Goal: Task Accomplishment & Management: Use online tool/utility

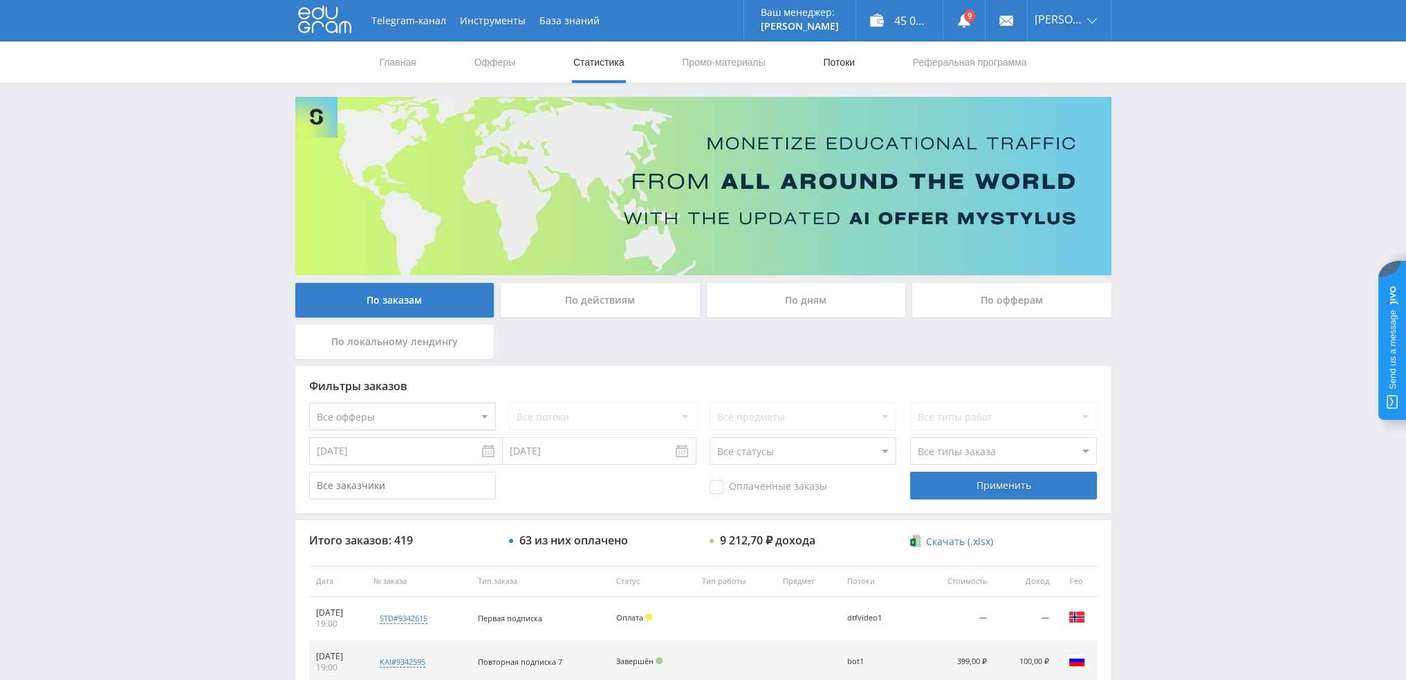
click at [835, 63] on link "Потоки" at bounding box center [838, 61] width 35 height 41
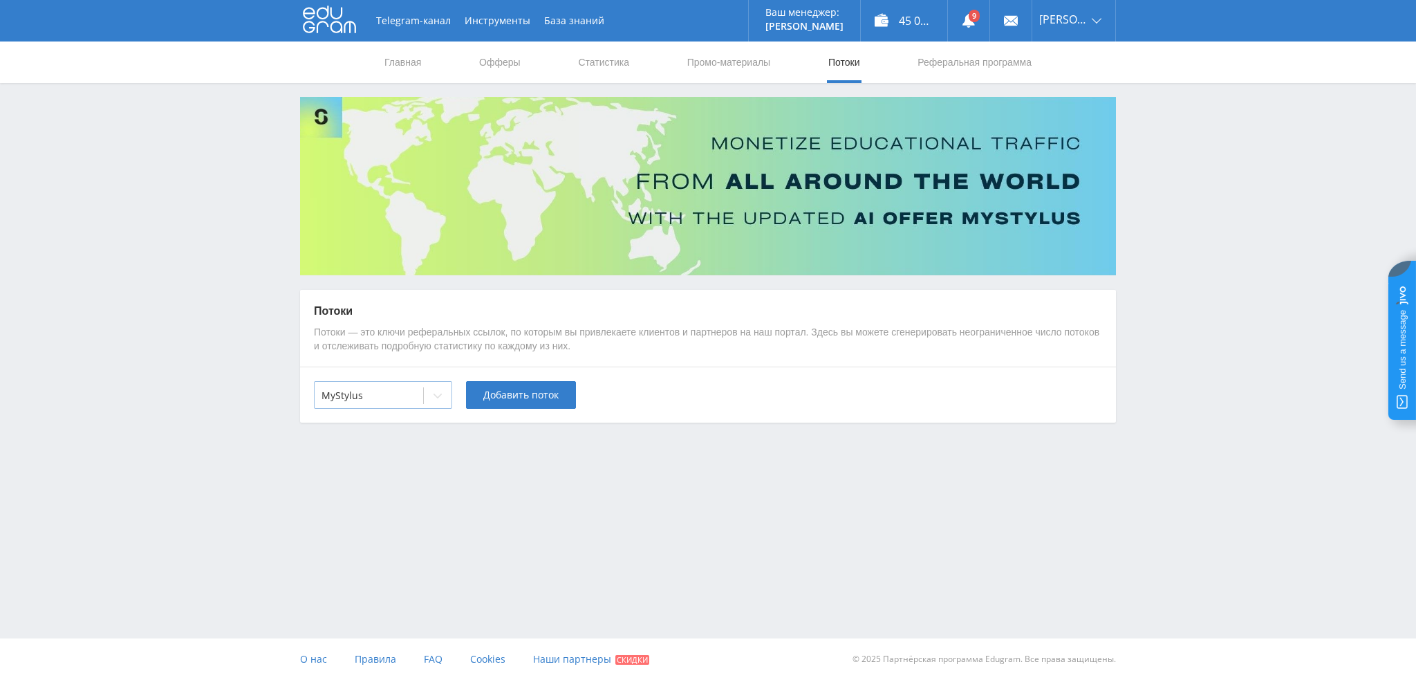
click at [416, 391] on div "MyStylus" at bounding box center [369, 395] width 109 height 19
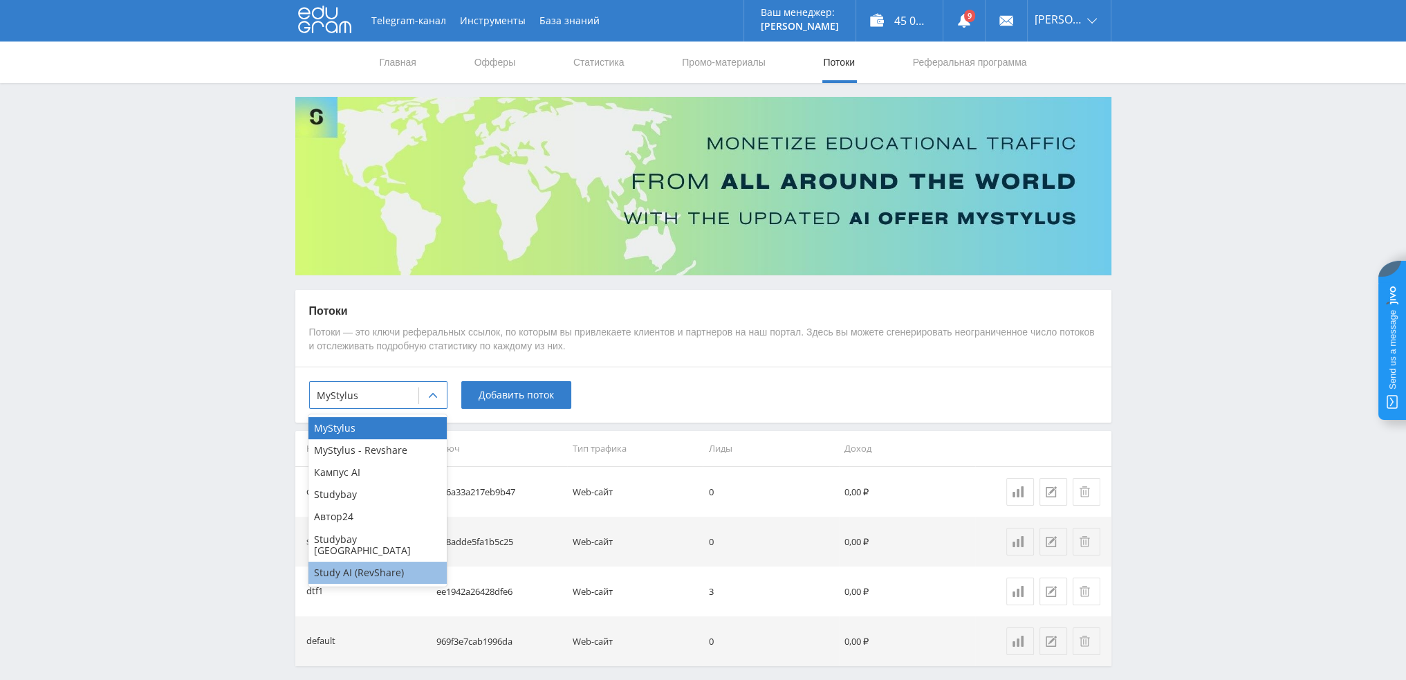
click at [372, 561] on div "Study AI (RevShare)" at bounding box center [377, 572] width 138 height 22
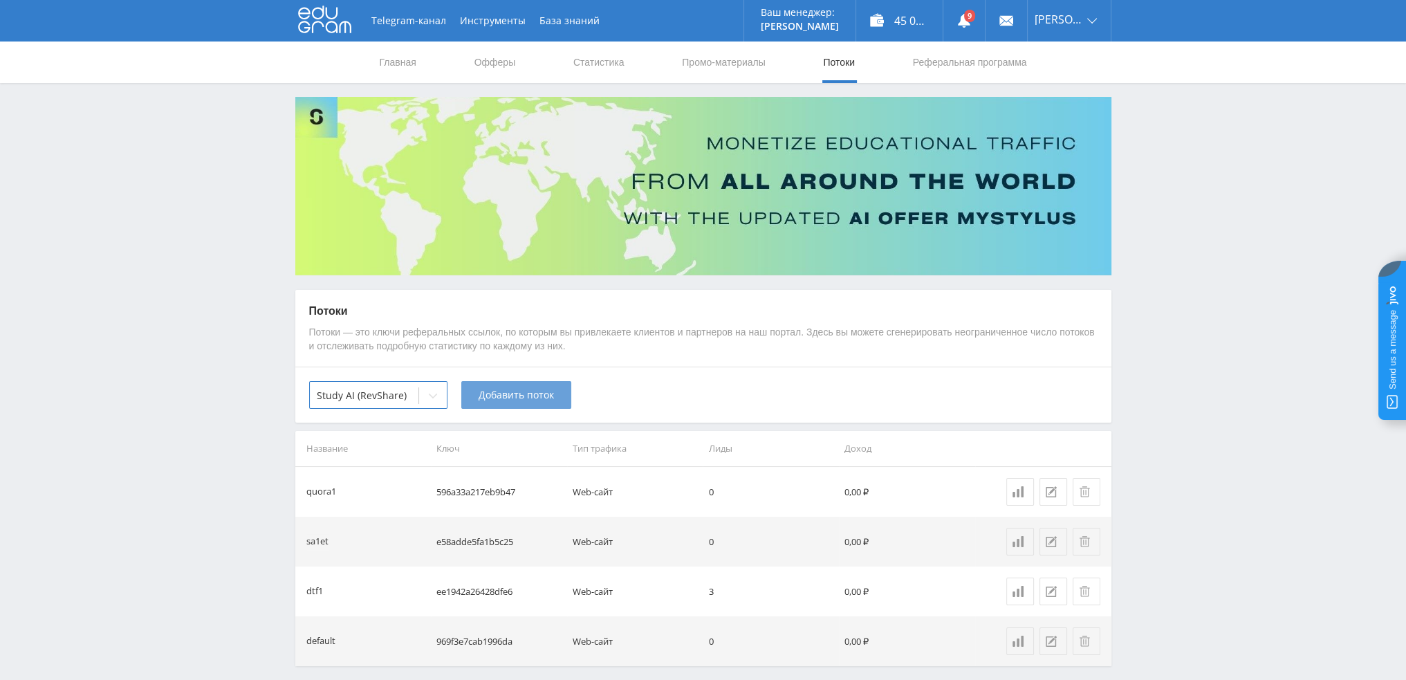
click at [525, 393] on span "Добавить поток" at bounding box center [515, 394] width 75 height 11
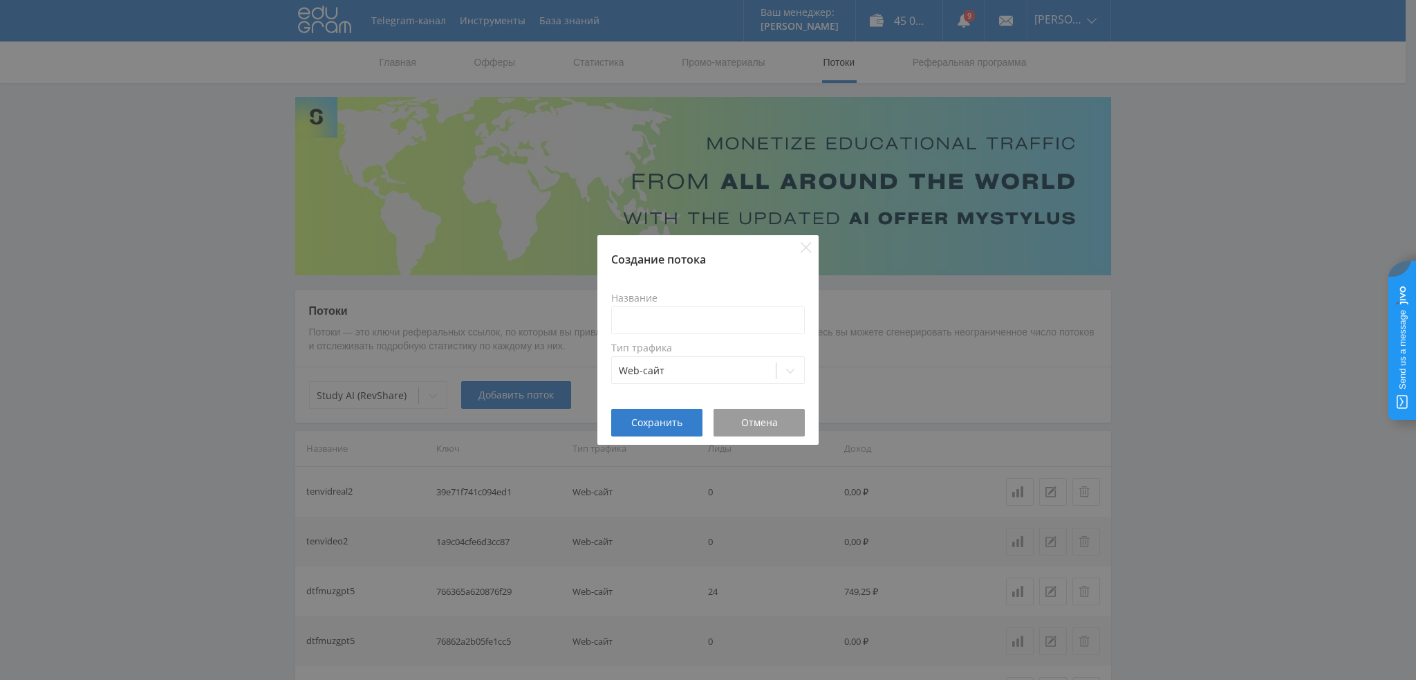
click at [702, 300] on label "Название" at bounding box center [708, 297] width 194 height 11
click at [702, 307] on input at bounding box center [708, 320] width 194 height 28
type input "d"
type input "r"
type input "tenozhiv4"
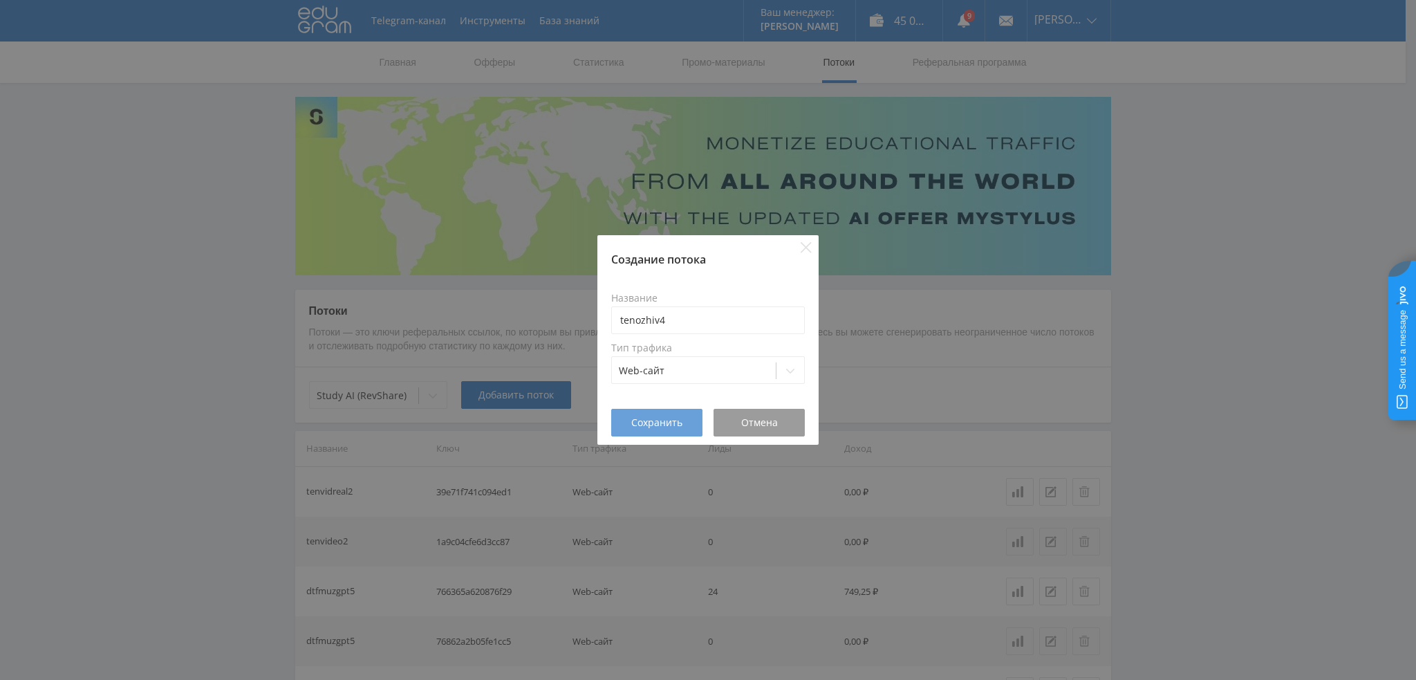
click at [659, 425] on span "Сохранить" at bounding box center [656, 422] width 51 height 11
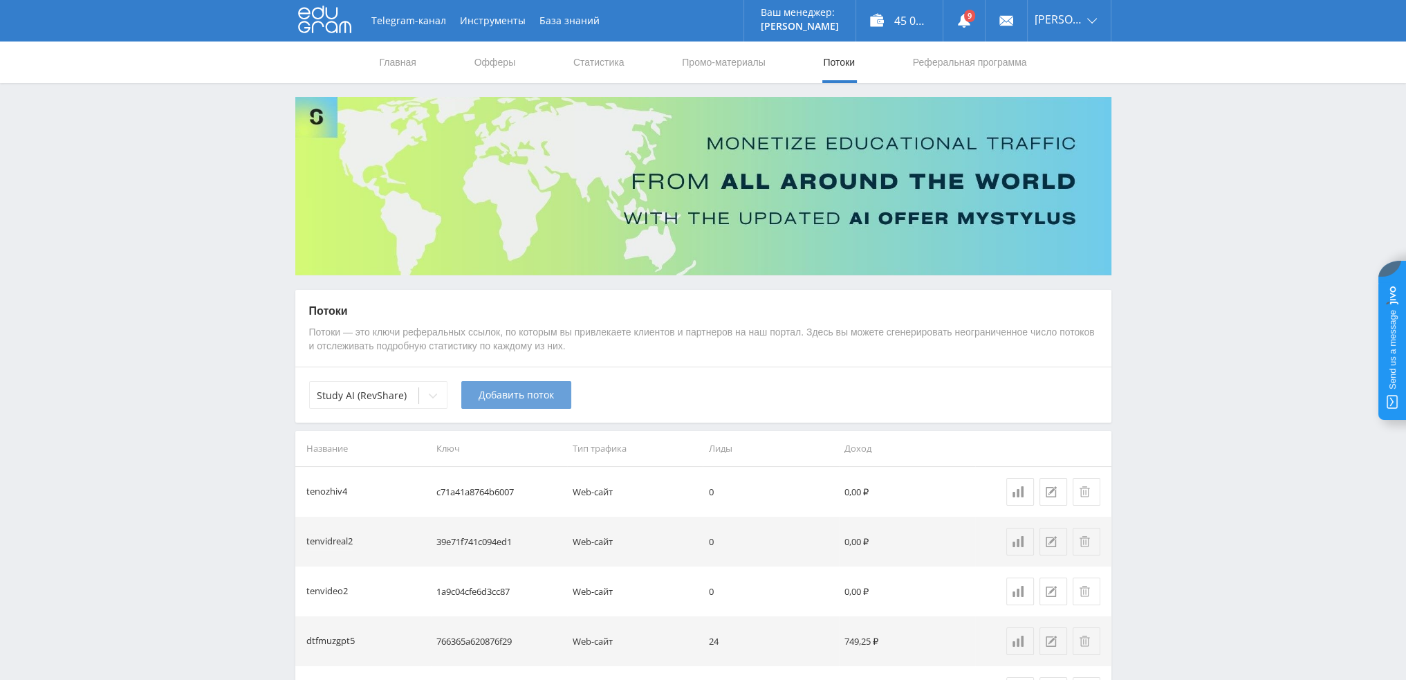
click at [523, 399] on span "Добавить поток" at bounding box center [515, 394] width 75 height 11
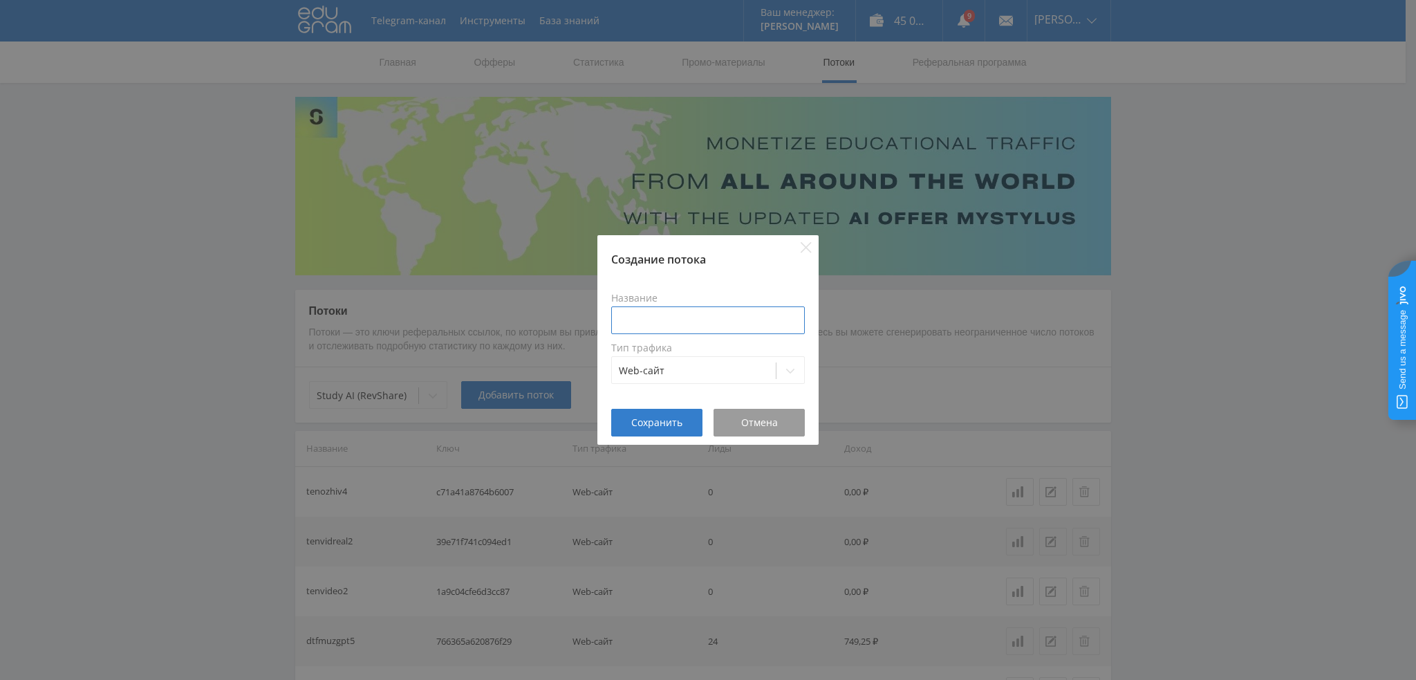
click at [658, 322] on input at bounding box center [708, 320] width 194 height 28
type input "tenozhiv4oz"
click at [673, 425] on span "Сохранить" at bounding box center [656, 422] width 51 height 11
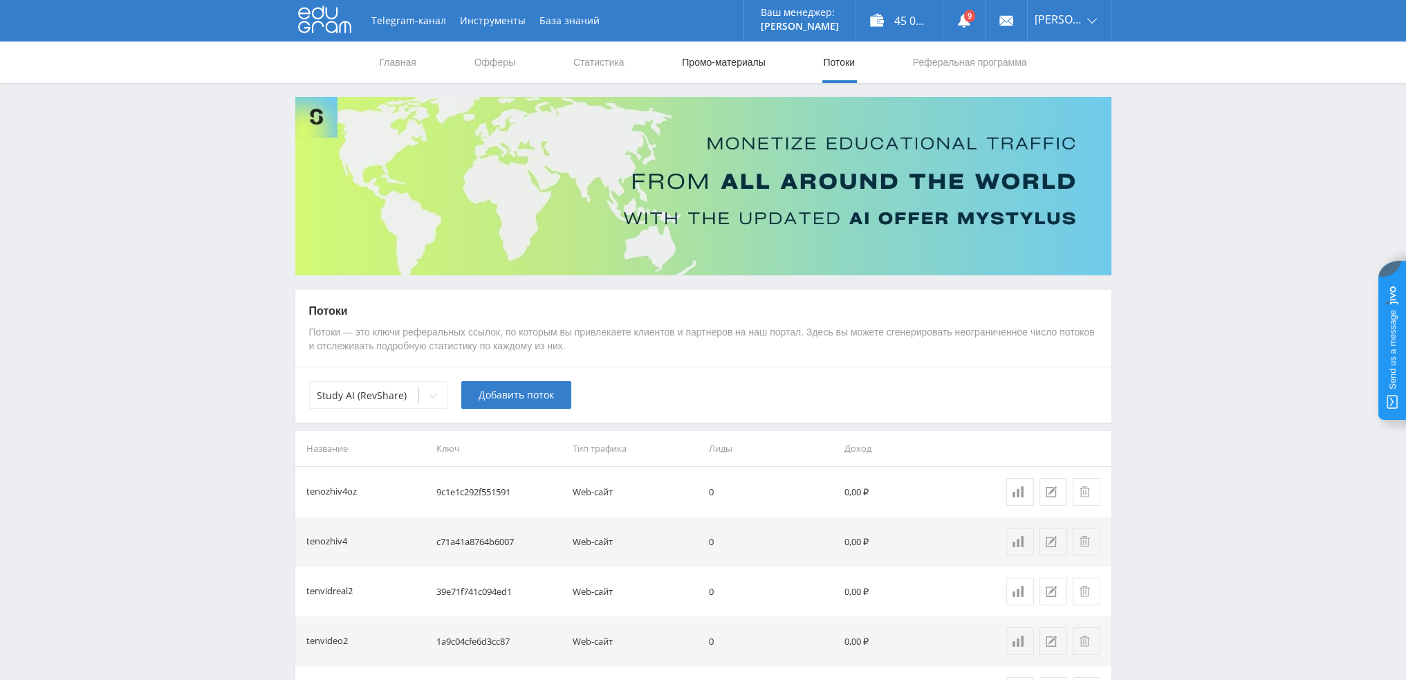
click at [715, 62] on link "Промо-материалы" at bounding box center [723, 61] width 86 height 41
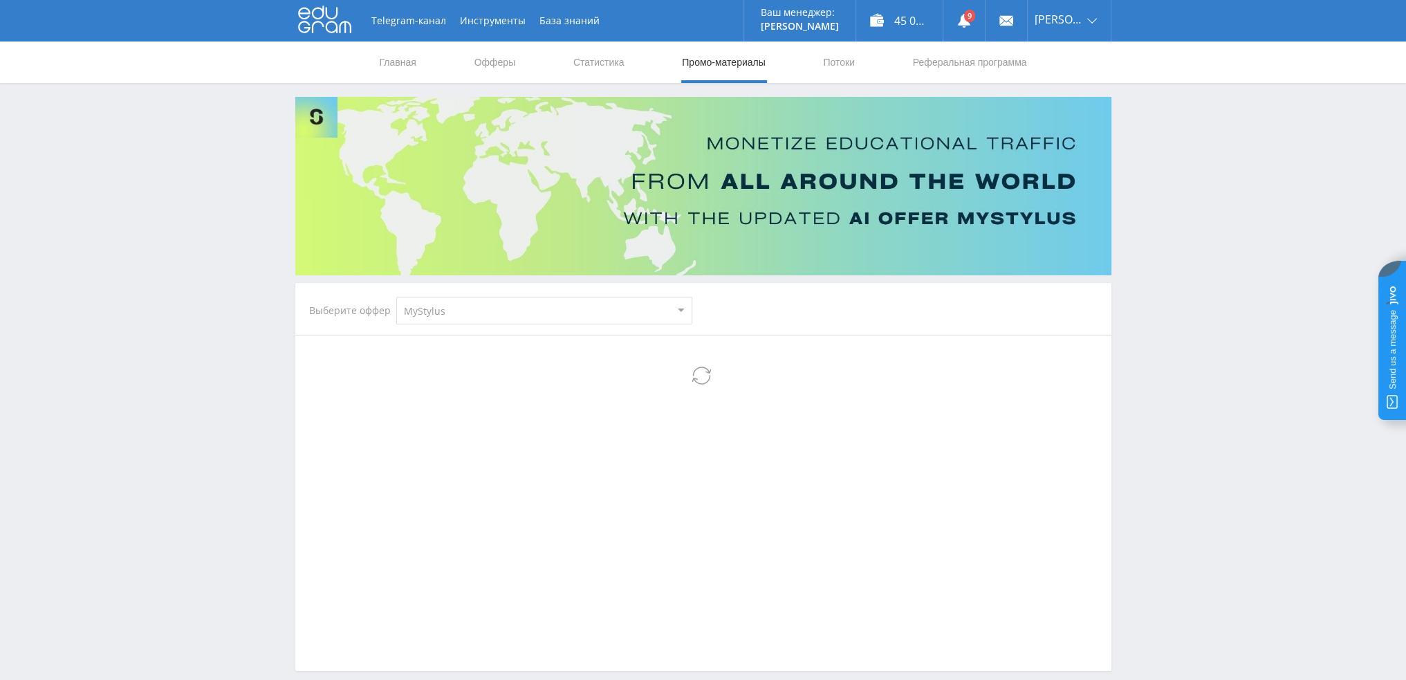
click at [451, 312] on select "MyStylus MyStylus - Revshare Кампус AI Studybay Автор24 Studybay [GEOGRAPHIC_DA…" at bounding box center [544, 311] width 296 height 28
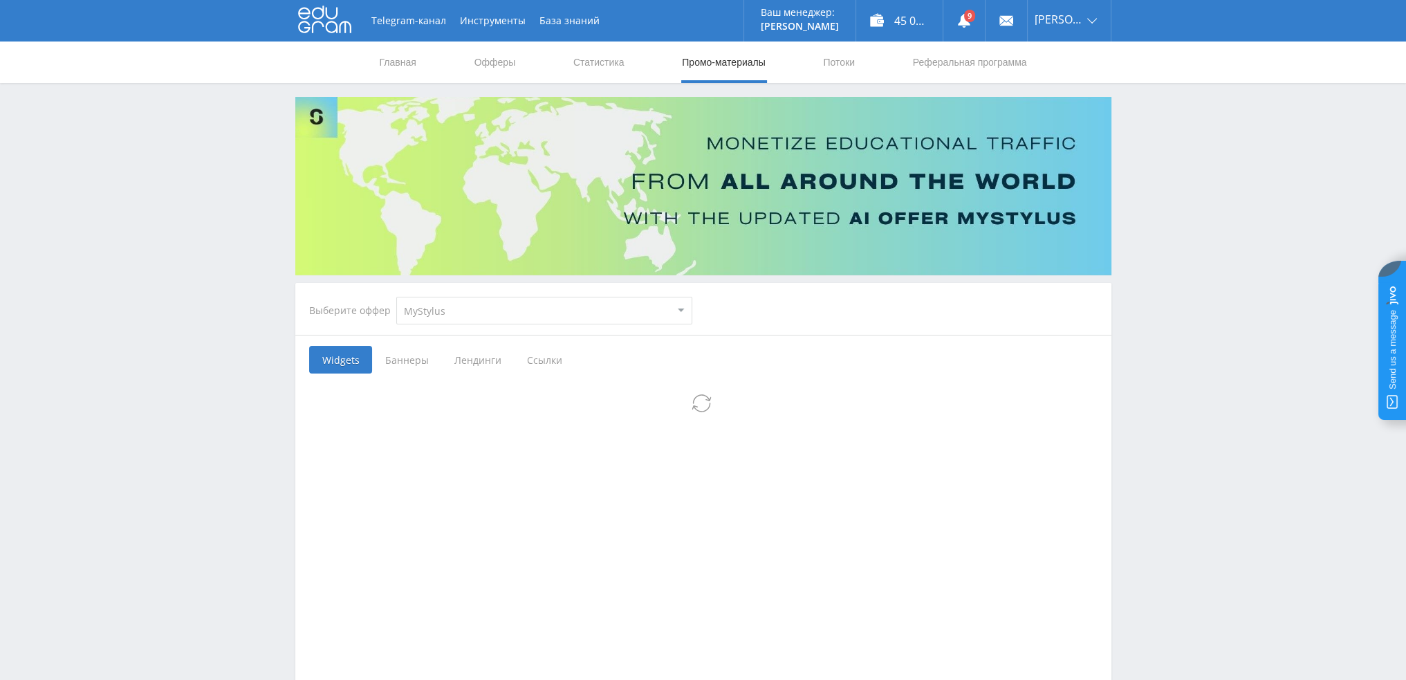
click at [425, 306] on select "MyStylus MyStylus - Revshare Кампус AI Studybay Автор24 Studybay [GEOGRAPHIC_DA…" at bounding box center [544, 311] width 296 height 28
select select "376"
click at [396, 297] on select "MyStylus MyStylus - Revshare Кампус AI Studybay Автор24 Studybay [GEOGRAPHIC_DA…" at bounding box center [544, 311] width 296 height 28
select select "376"
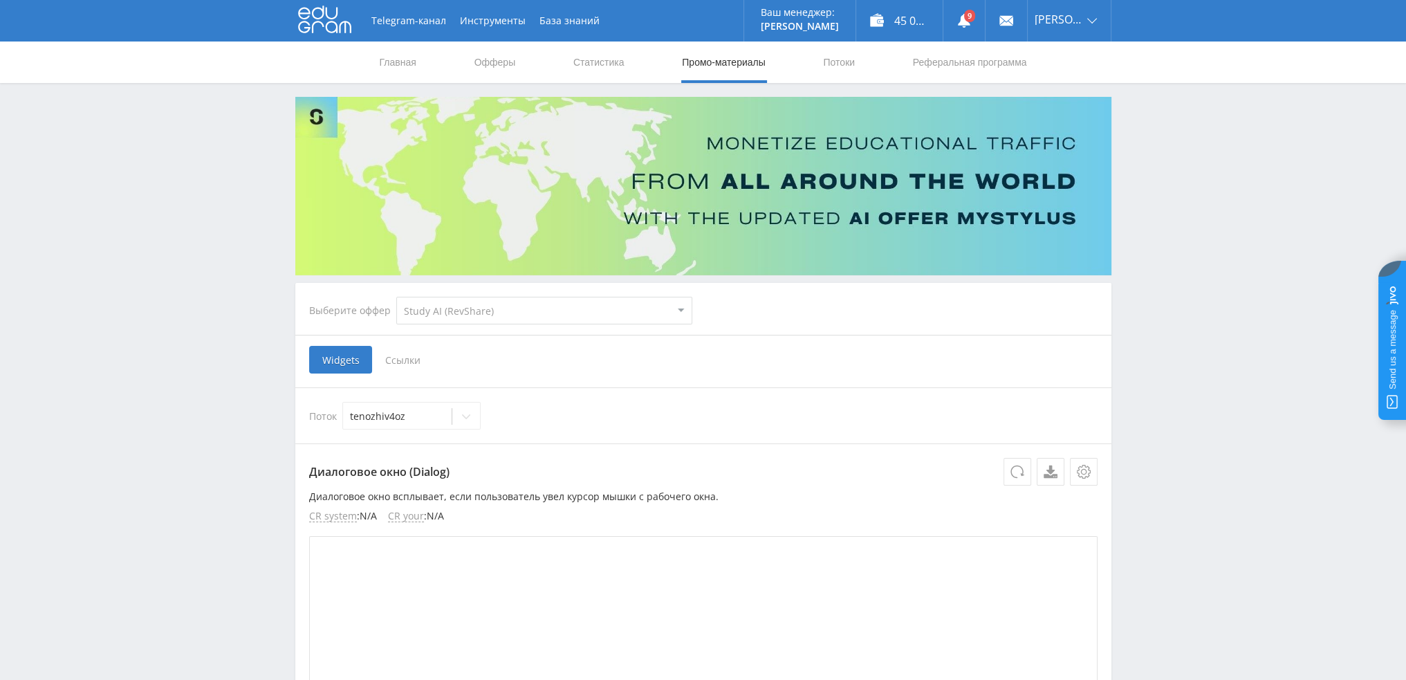
click at [402, 361] on span "Ссылки" at bounding box center [403, 360] width 62 height 28
click at [0, 0] on input "Ссылки" at bounding box center [0, 0] width 0 height 0
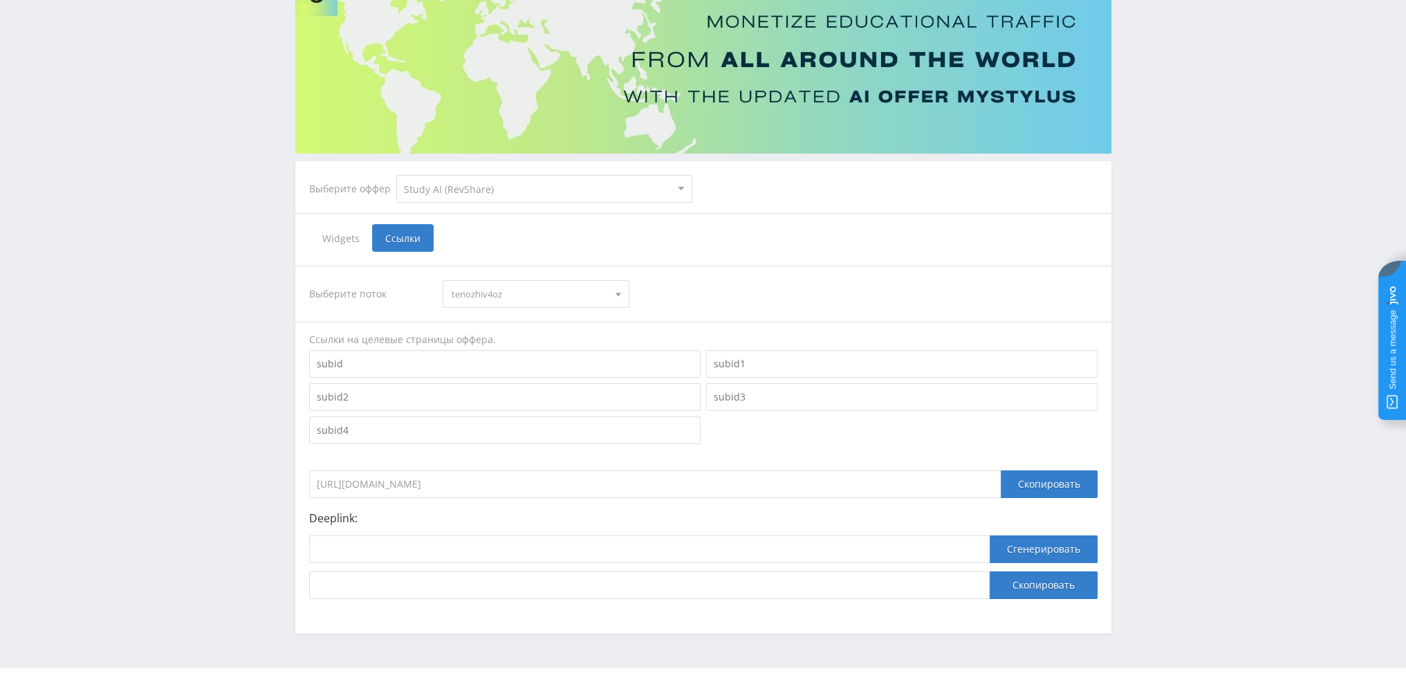
scroll to position [151, 0]
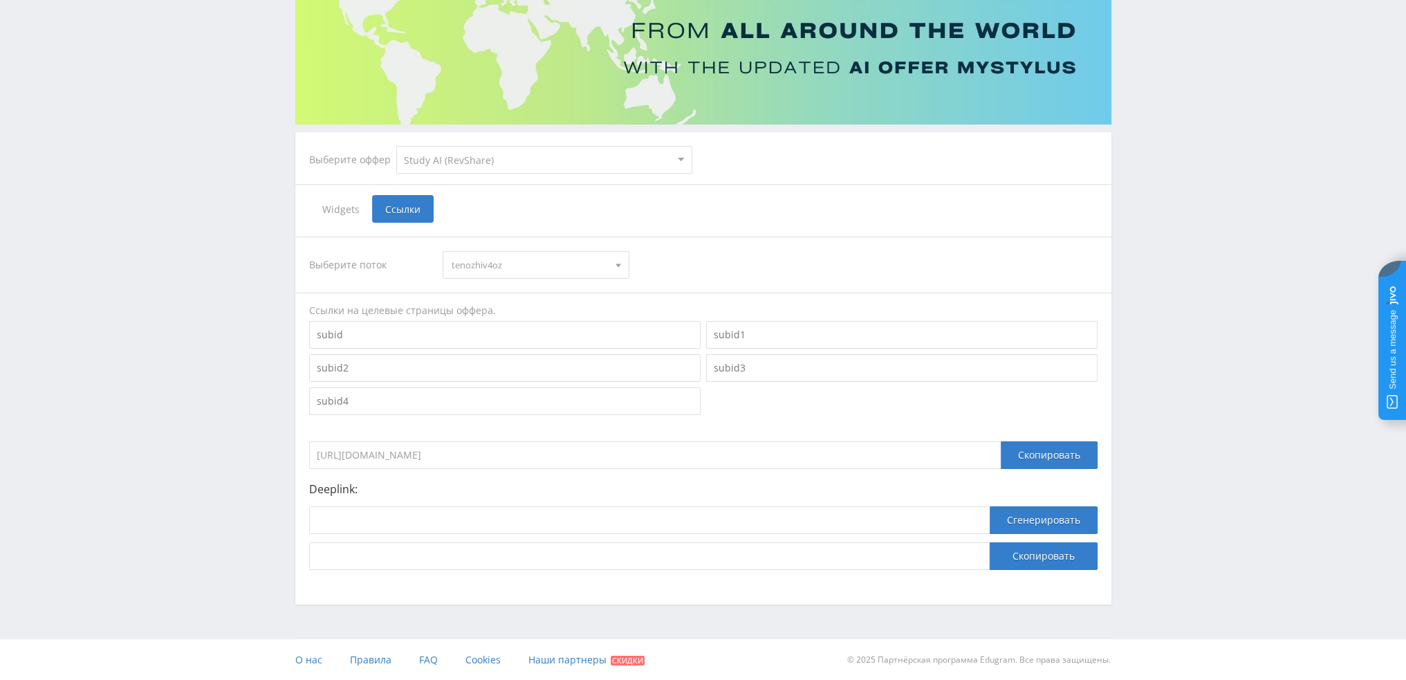
click at [526, 268] on span "tenozhiv4oz" at bounding box center [529, 265] width 156 height 26
click at [498, 313] on button "tenozhiv4" at bounding box center [535, 309] width 185 height 19
click at [456, 514] on input at bounding box center [649, 520] width 680 height 28
paste input "[URL]"
type input "[URL]"
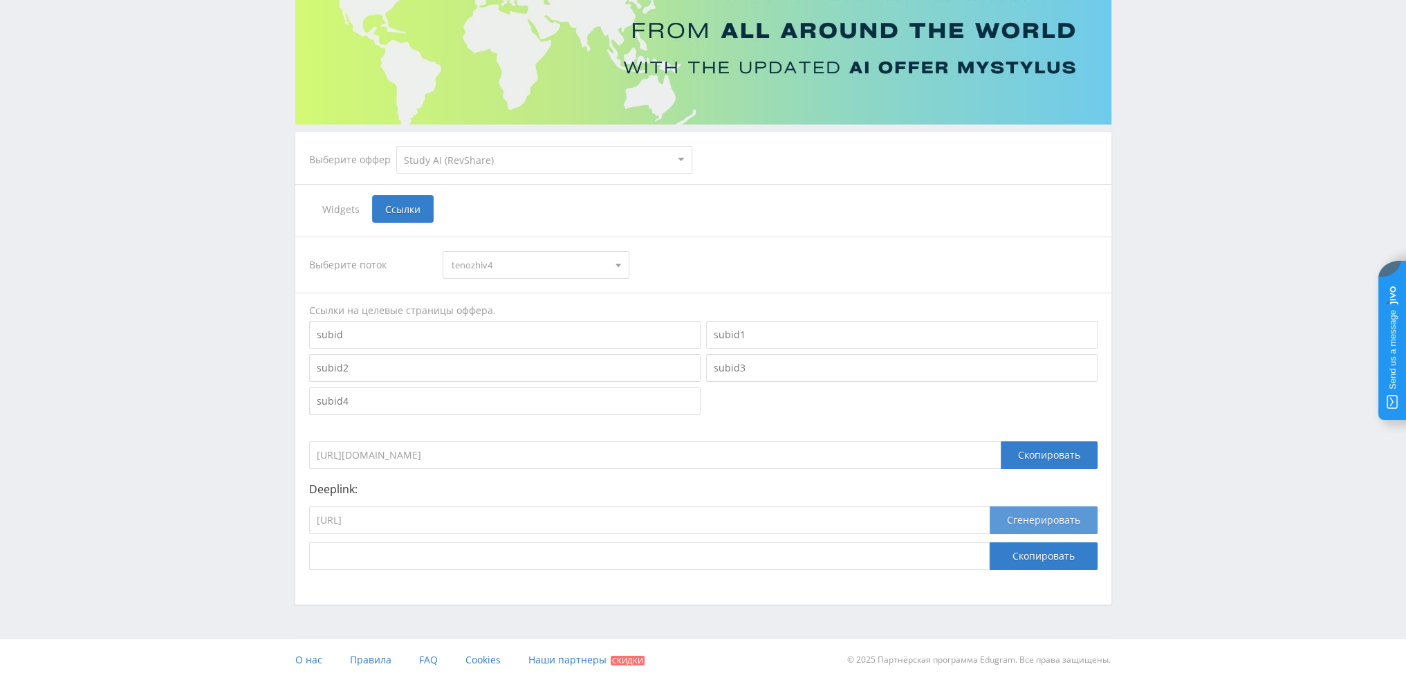
click at [1026, 522] on button "Сгенерировать" at bounding box center [1043, 520] width 108 height 28
click at [1027, 553] on button "Скопировать" at bounding box center [1043, 556] width 108 height 28
click at [485, 514] on input "[URL]" at bounding box center [649, 520] width 680 height 28
click at [496, 265] on span "tenozhiv4" at bounding box center [529, 265] width 156 height 26
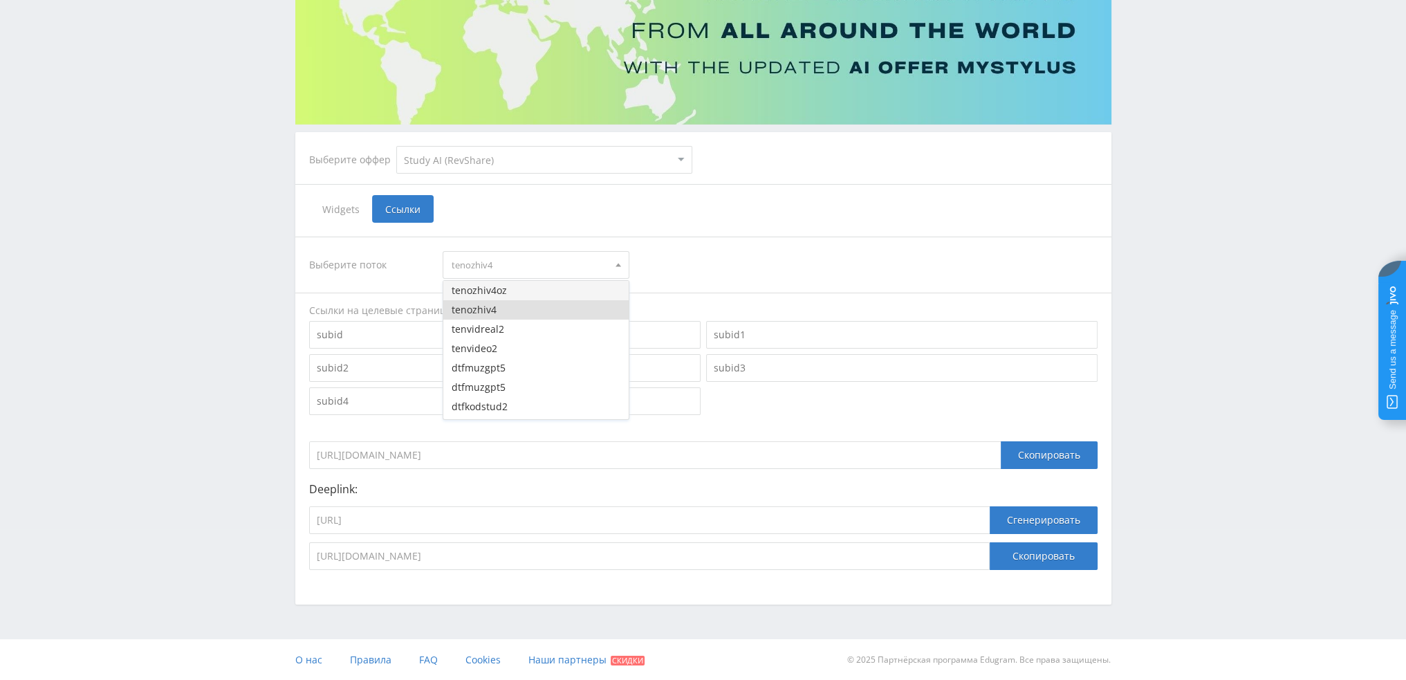
click at [490, 292] on button "tenozhiv4oz" at bounding box center [535, 290] width 185 height 19
click at [486, 519] on input "[URL]" at bounding box center [649, 520] width 680 height 28
paste input "animating_image"
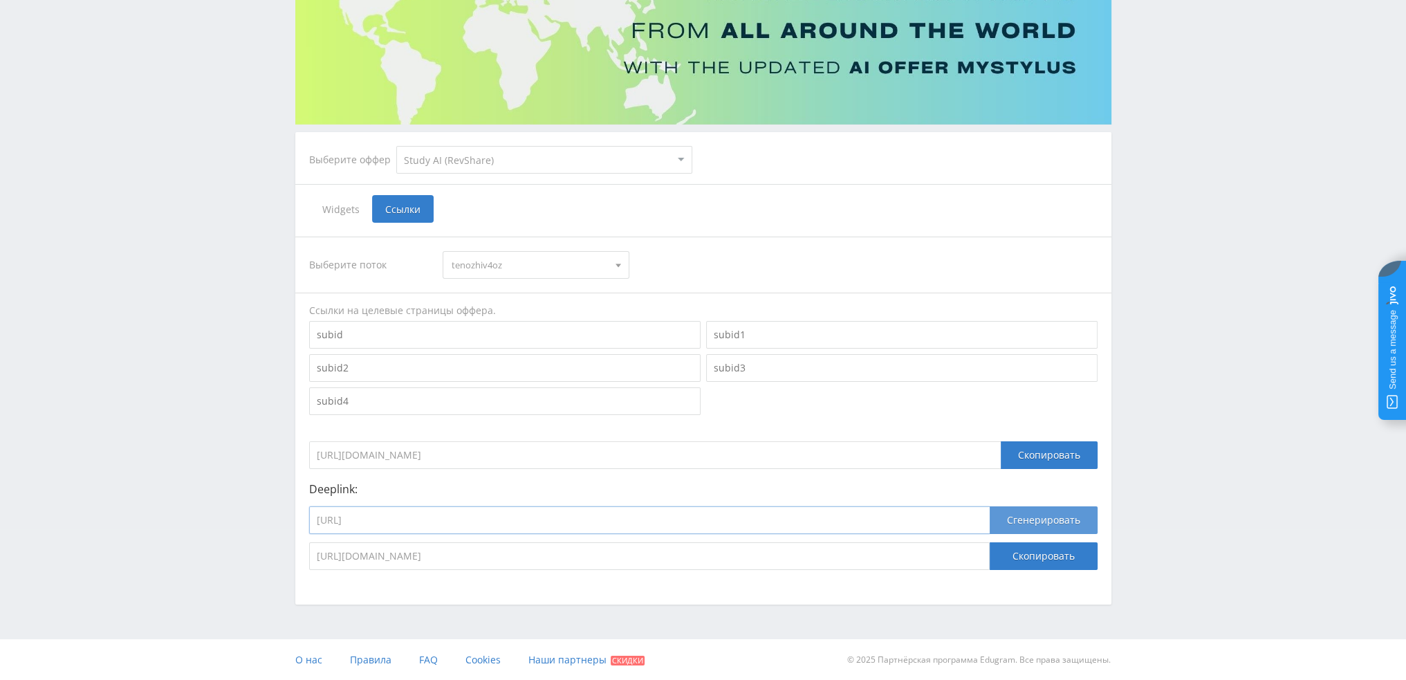
type input "[URL]"
click at [1057, 525] on button "Сгенерировать" at bounding box center [1043, 520] width 108 height 28
click at [1047, 561] on button "Скопировать" at bounding box center [1043, 556] width 108 height 28
